Goal: Entertainment & Leisure: Consume media (video, audio)

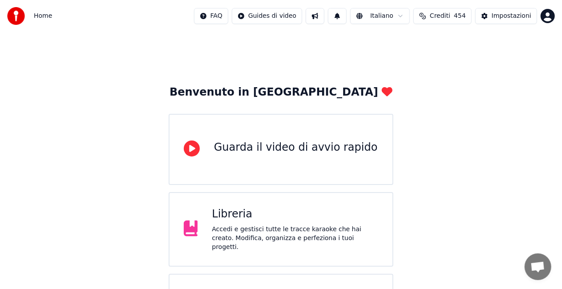
click at [295, 234] on div "Accedi e gestisci tutte le tracce karaoke che hai creato. Modifica, organizza e…" at bounding box center [295, 238] width 166 height 27
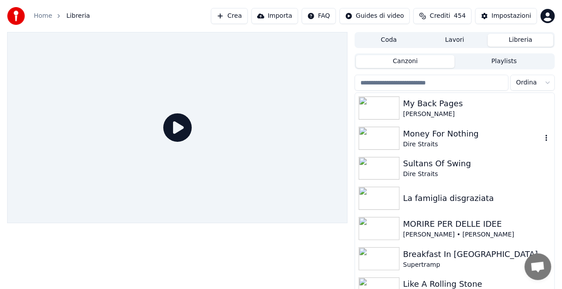
click at [393, 138] on img at bounding box center [379, 138] width 41 height 23
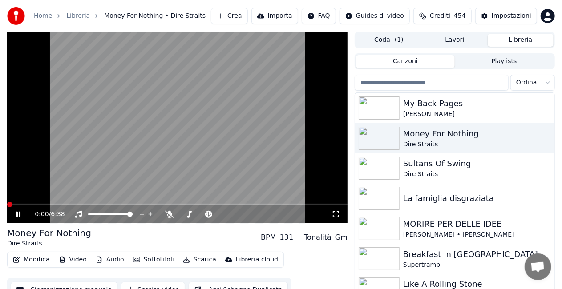
click at [333, 210] on div "0:00 / 6:38" at bounding box center [177, 215] width 340 height 18
click at [335, 215] on icon at bounding box center [335, 214] width 9 height 7
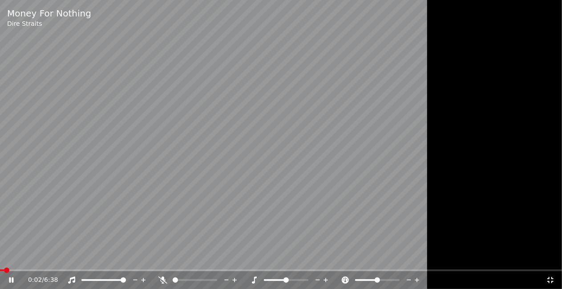
click at [335, 225] on video at bounding box center [281, 144] width 562 height 289
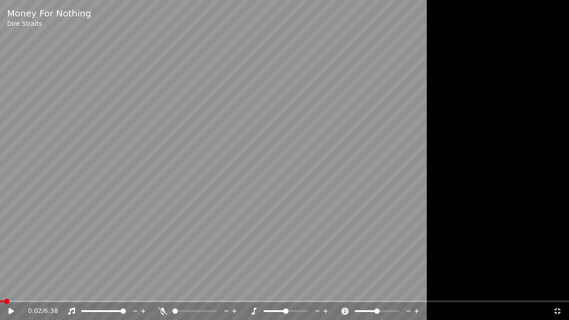
click at [185, 244] on video at bounding box center [284, 160] width 569 height 320
click at [164, 289] on icon at bounding box center [162, 311] width 9 height 7
click at [186, 289] on span at bounding box center [180, 312] width 14 height 2
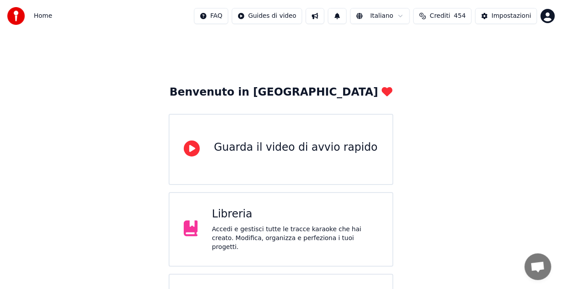
click at [290, 246] on div "Libreria Accedi e gestisci tutte le tracce karaoke che hai creato. Modifica, or…" at bounding box center [281, 229] width 225 height 75
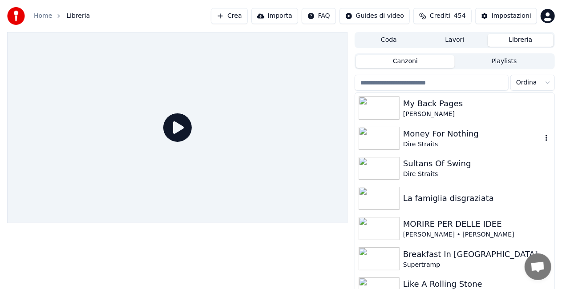
click at [388, 133] on img at bounding box center [379, 138] width 41 height 23
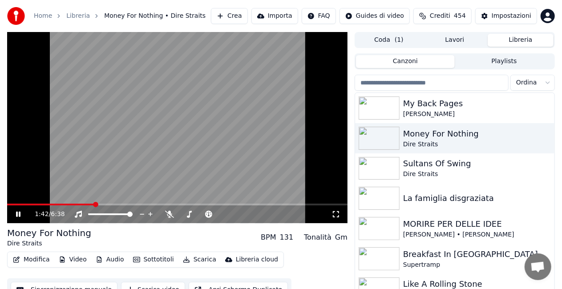
click at [24, 205] on span at bounding box center [50, 205] width 87 height 2
click at [24, 205] on span at bounding box center [15, 205] width 17 height 2
click at [16, 215] on icon at bounding box center [18, 214] width 5 height 6
click at [26, 204] on span at bounding box center [16, 205] width 19 height 2
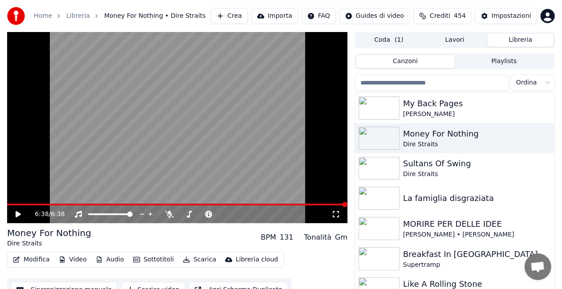
click at [26, 204] on span at bounding box center [177, 205] width 340 height 2
click at [17, 214] on icon at bounding box center [18, 214] width 5 height 6
click at [24, 204] on span at bounding box center [15, 205] width 17 height 2
click at [299, 204] on span at bounding box center [153, 205] width 292 height 2
click at [392, 168] on img at bounding box center [379, 168] width 41 height 23
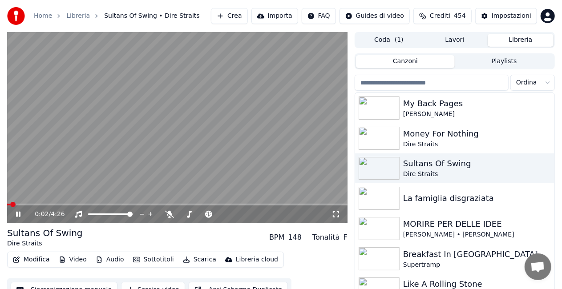
click at [335, 214] on icon at bounding box center [335, 214] width 9 height 7
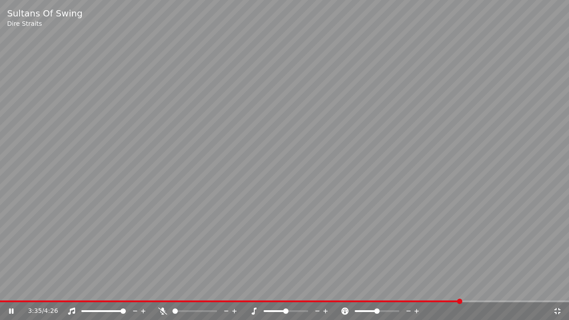
click at [427, 289] on span at bounding box center [230, 302] width 461 height 2
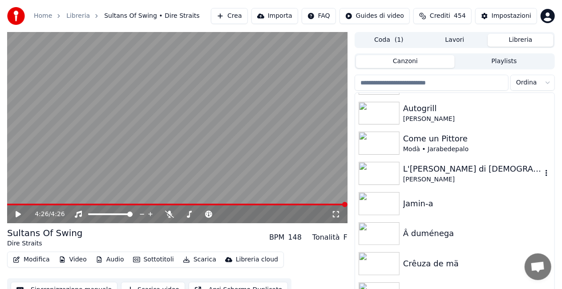
scroll to position [20, 0]
